Goal: Task Accomplishment & Management: Manage account settings

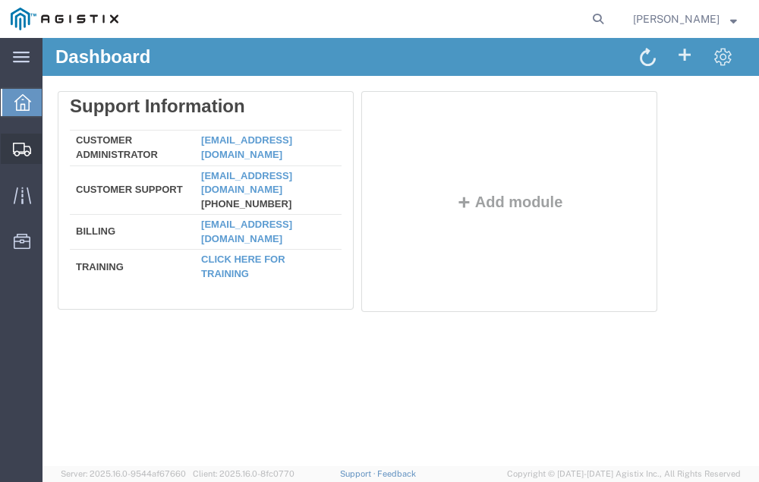
click at [0, 0] on span "Shipment Manager" at bounding box center [0, 0] width 0 height 0
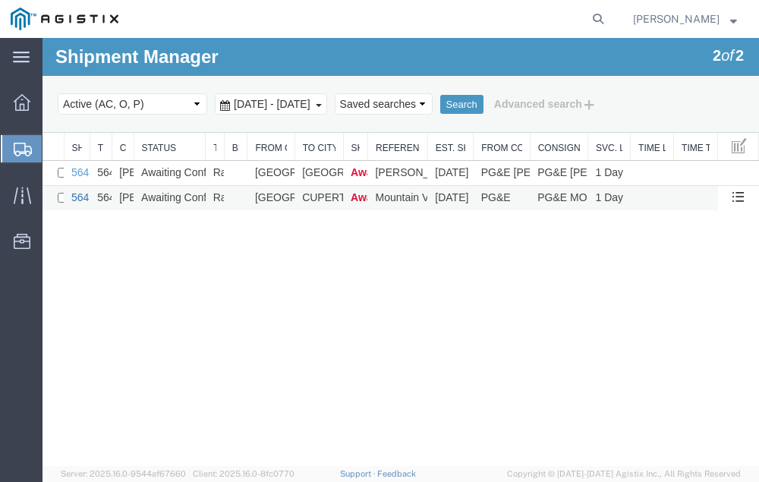
click at [76, 196] on link "56470494" at bounding box center [94, 197] width 47 height 12
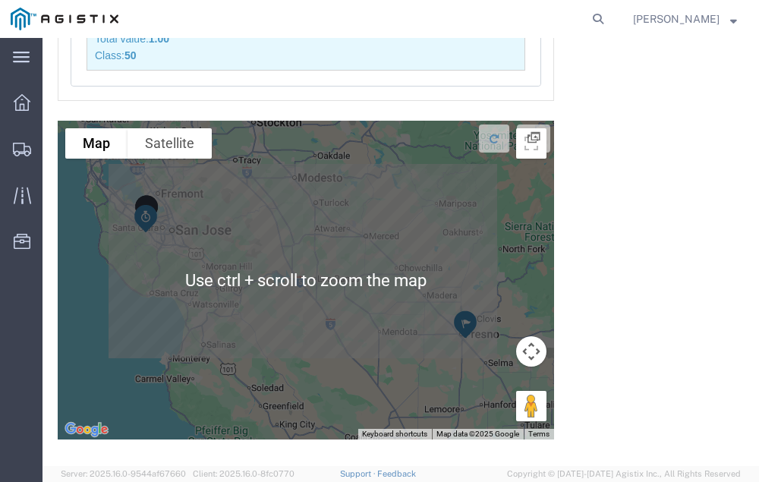
scroll to position [3808, 0]
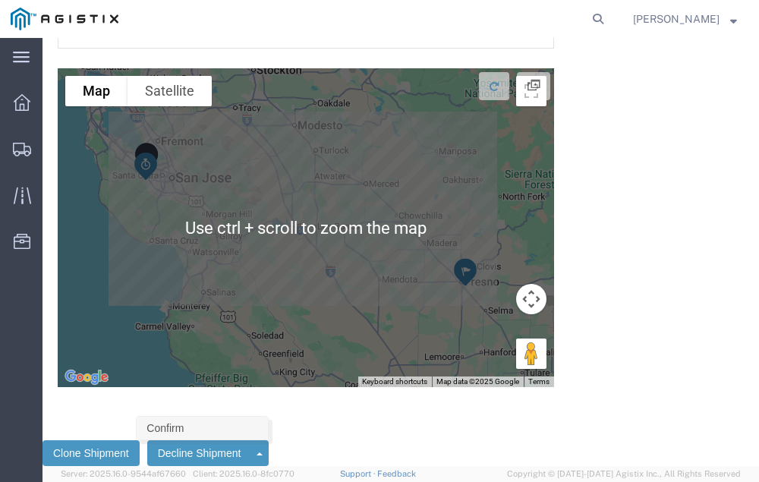
click link "Confirm"
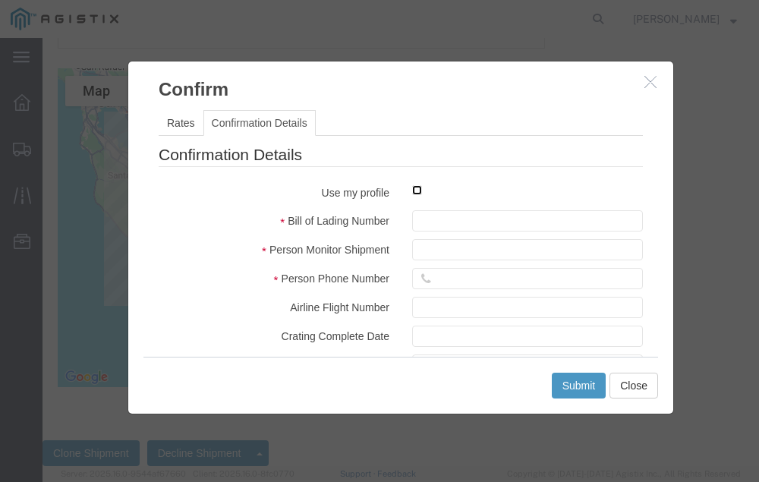
click input "checkbox"
checkbox input "true"
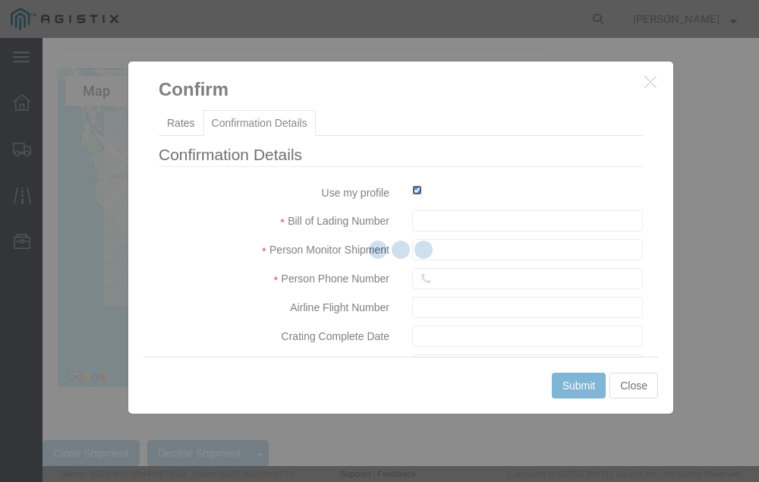
type input "[PERSON_NAME]"
type input "[PHONE_NUMBER]"
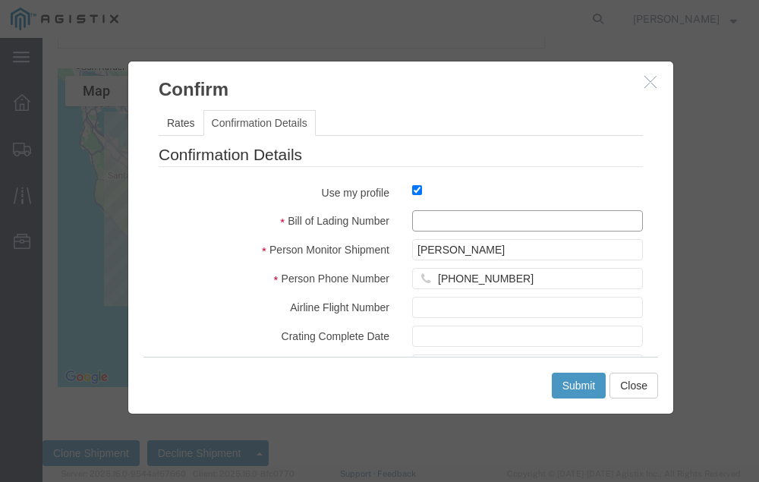
click input "text"
type input "56470494"
click button "Submit"
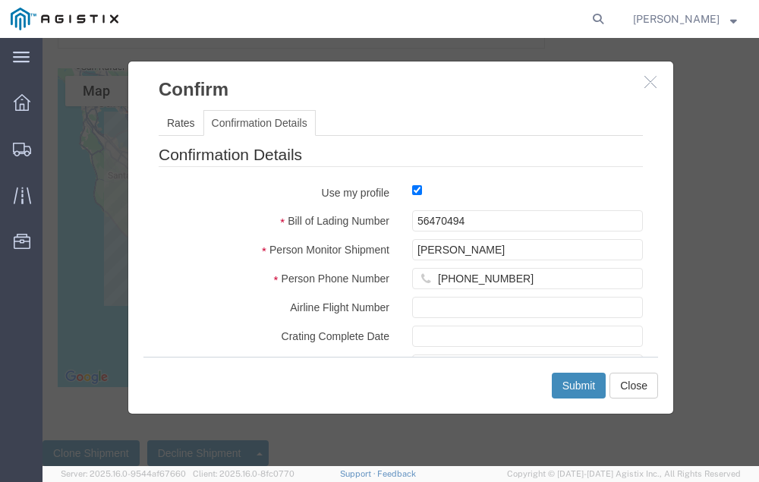
scroll to position [0, 0]
